Goal: Task Accomplishment & Management: Use online tool/utility

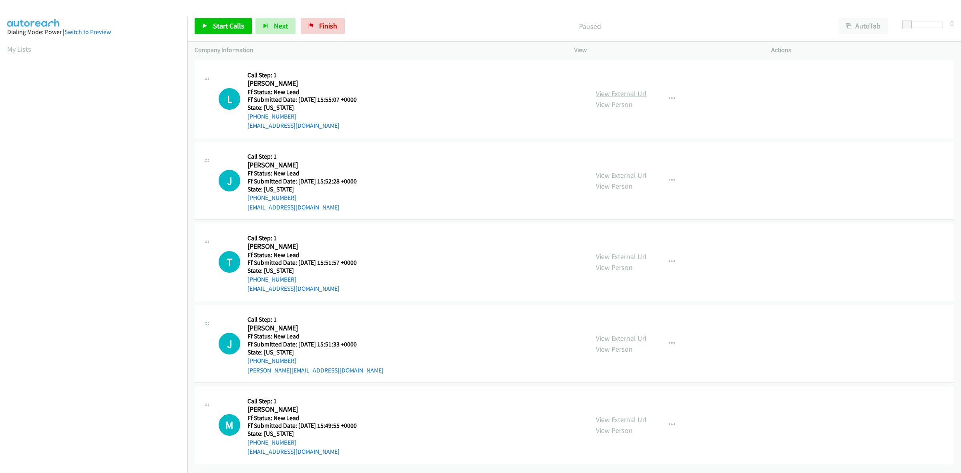
click at [602, 91] on link "View External Url" at bounding box center [621, 93] width 51 height 9
click at [632, 173] on link "View External Url" at bounding box center [621, 175] width 51 height 9
click at [635, 256] on link "View External Url" at bounding box center [621, 256] width 51 height 9
click at [619, 336] on link "View External Url" at bounding box center [621, 338] width 51 height 9
click at [240, 27] on span "Start Calls" at bounding box center [228, 25] width 31 height 9
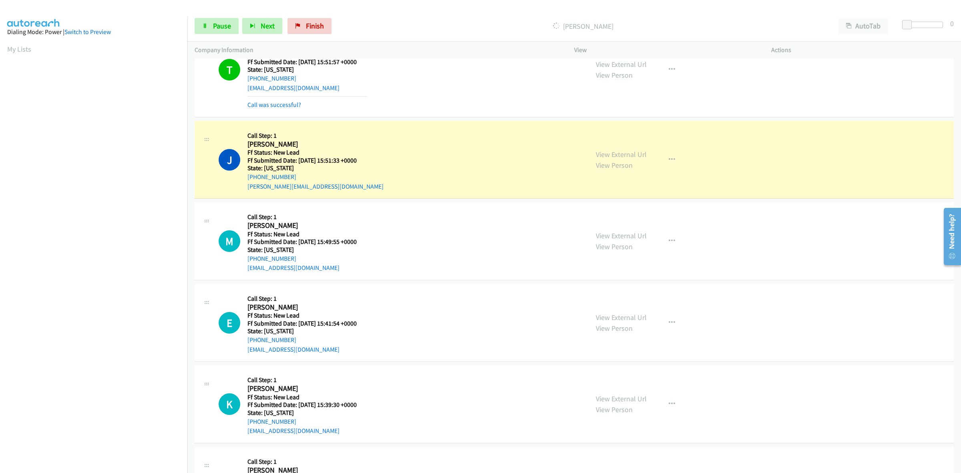
scroll to position [250, 0]
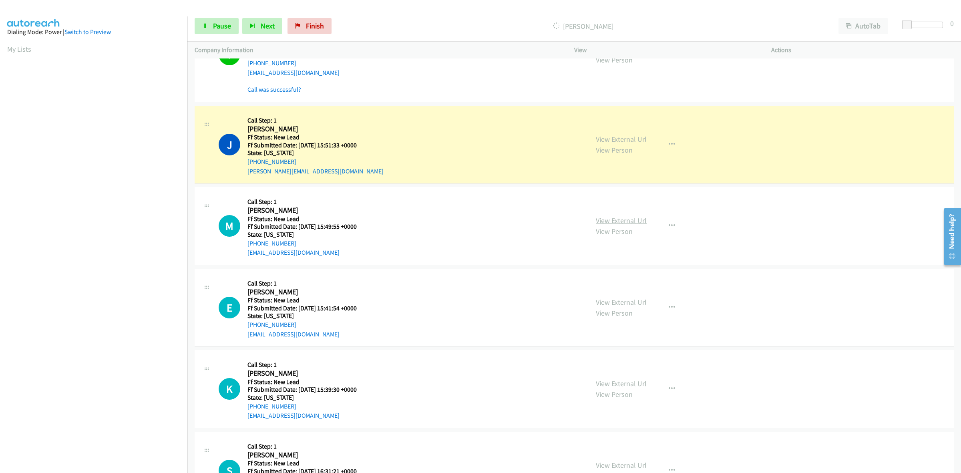
click at [635, 221] on link "View External Url" at bounding box center [621, 220] width 51 height 9
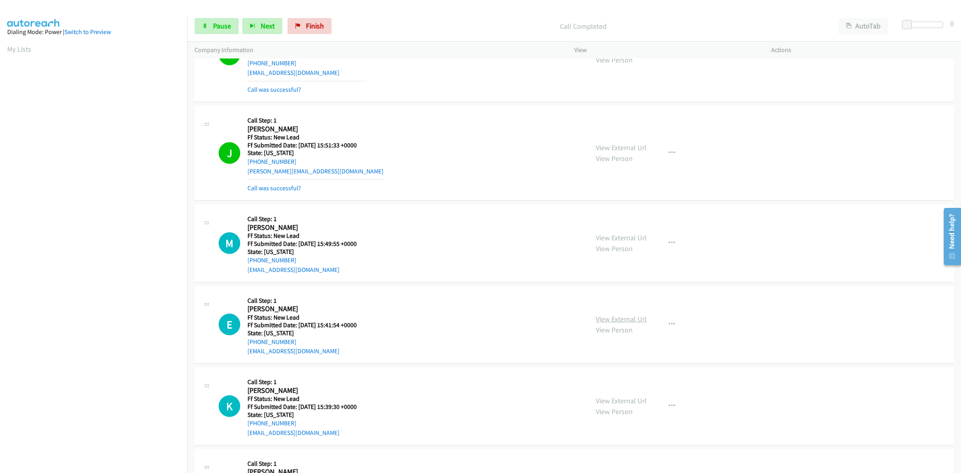
click at [625, 317] on link "View External Url" at bounding box center [621, 318] width 51 height 9
click at [626, 399] on link "View External Url" at bounding box center [621, 400] width 51 height 9
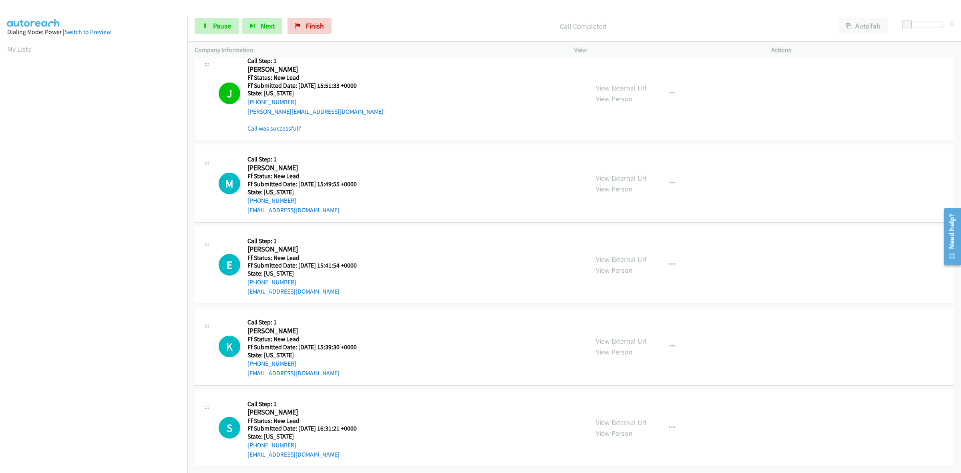
scroll to position [318, 0]
click at [619, 418] on link "View External Url" at bounding box center [621, 422] width 51 height 9
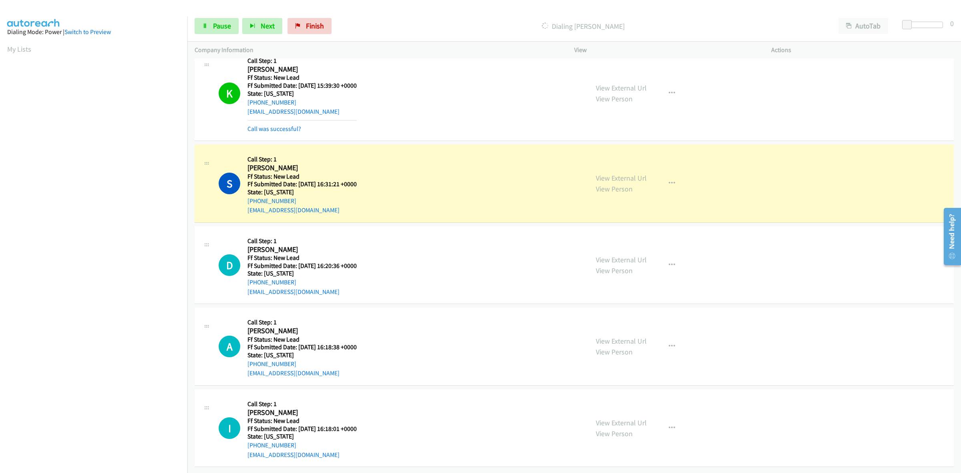
scroll to position [613, 0]
click at [630, 255] on link "View External Url" at bounding box center [621, 259] width 51 height 9
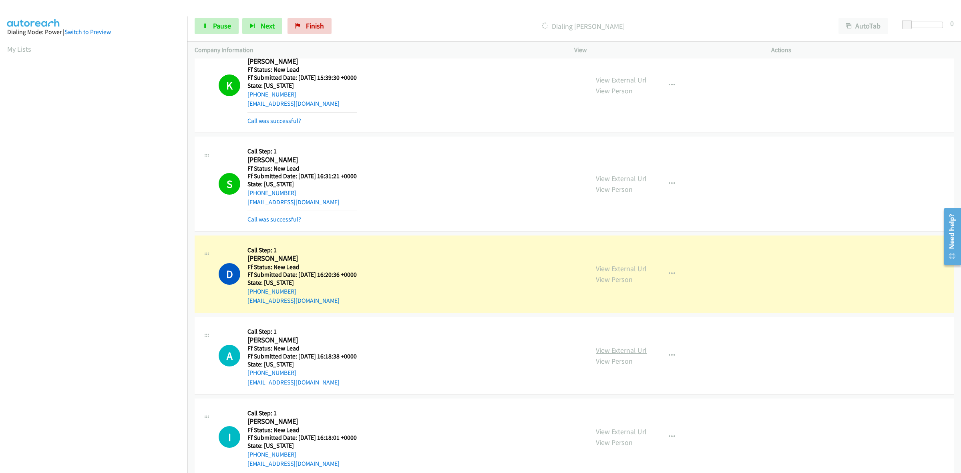
click at [637, 354] on link "View External Url" at bounding box center [621, 350] width 51 height 9
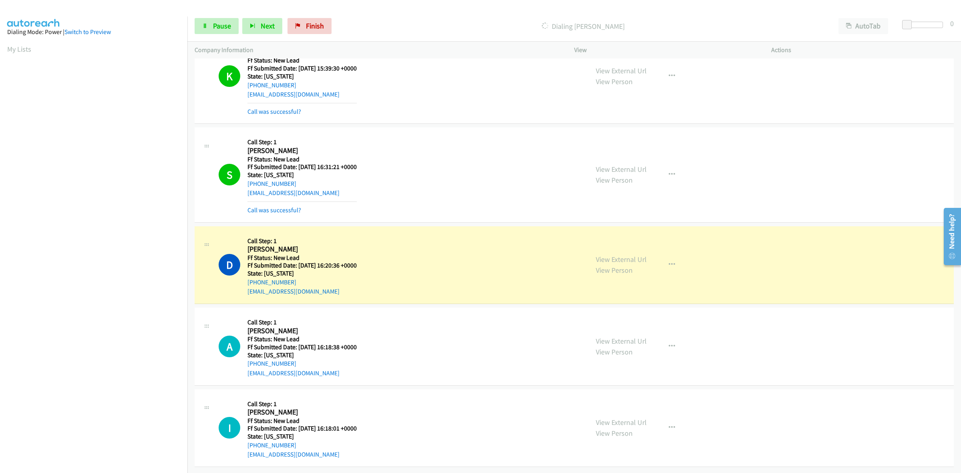
scroll to position [631, 0]
click at [627, 418] on link "View External Url" at bounding box center [621, 422] width 51 height 9
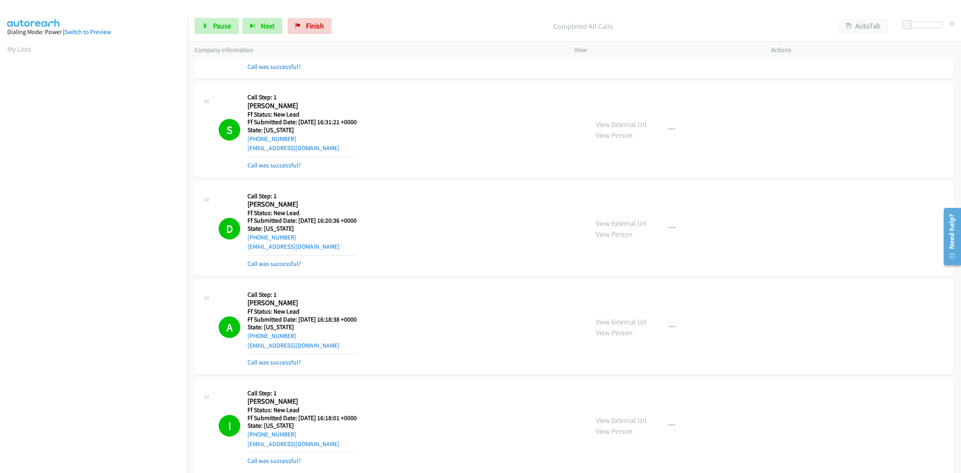
scroll to position [708, 0]
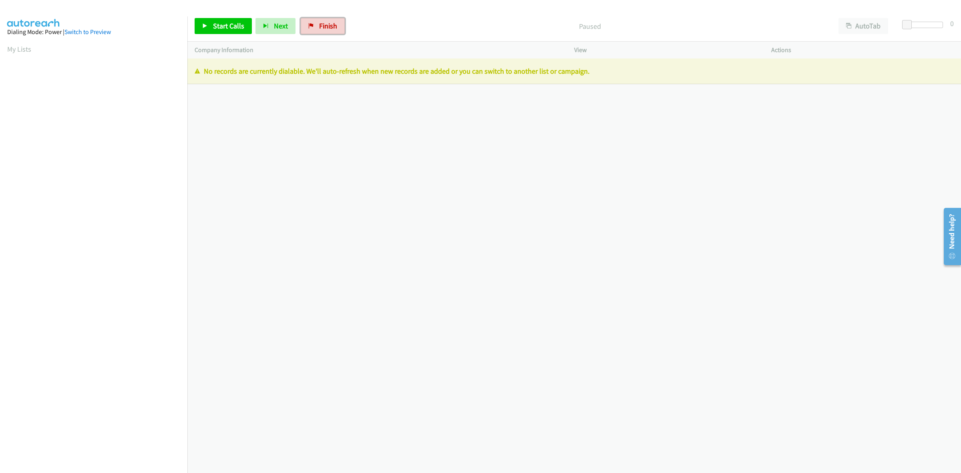
drag, startPoint x: 323, startPoint y: 24, endPoint x: 531, endPoint y: 50, distance: 210.2
click at [323, 24] on span "Finish" at bounding box center [328, 25] width 18 height 9
